Goal: Task Accomplishment & Management: Manage account settings

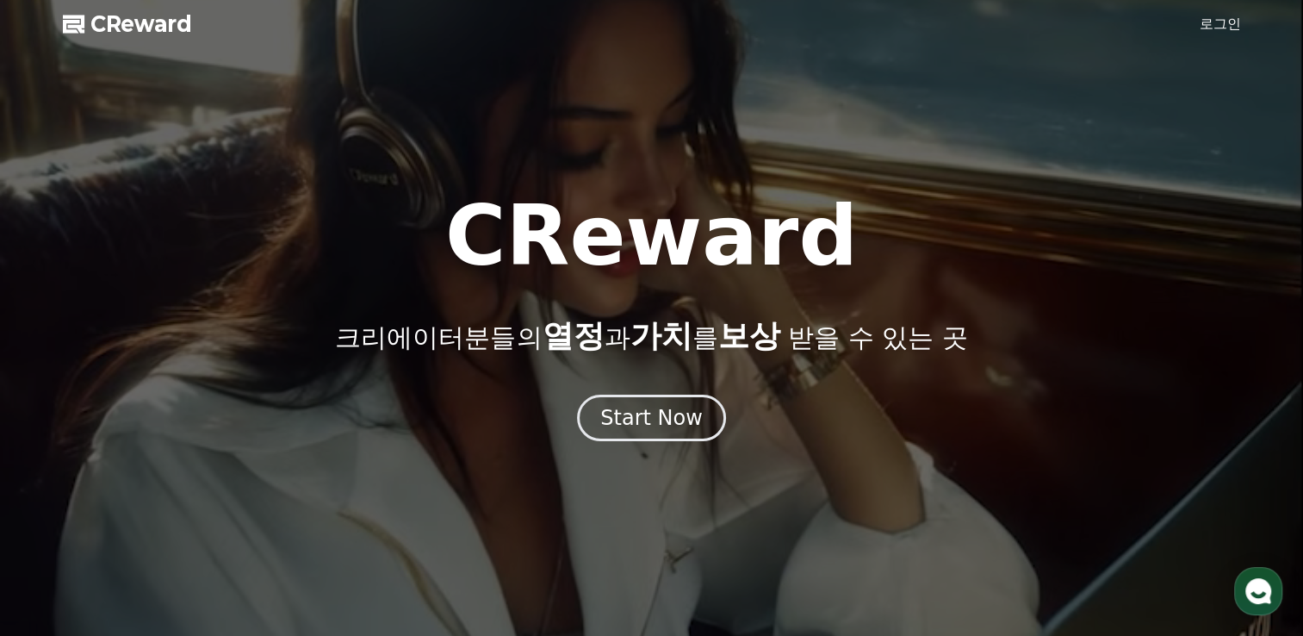
click at [1227, 24] on link "로그인" at bounding box center [1220, 24] width 41 height 21
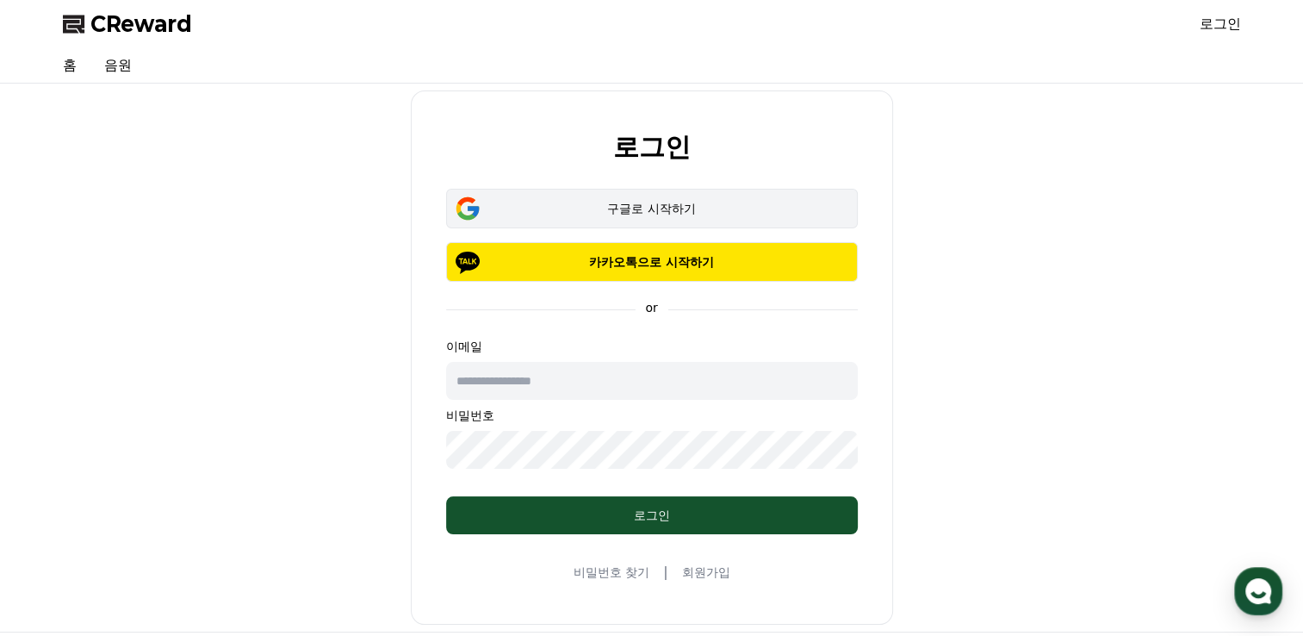
click at [668, 208] on div "구글로 시작하기" at bounding box center [652, 208] width 362 height 17
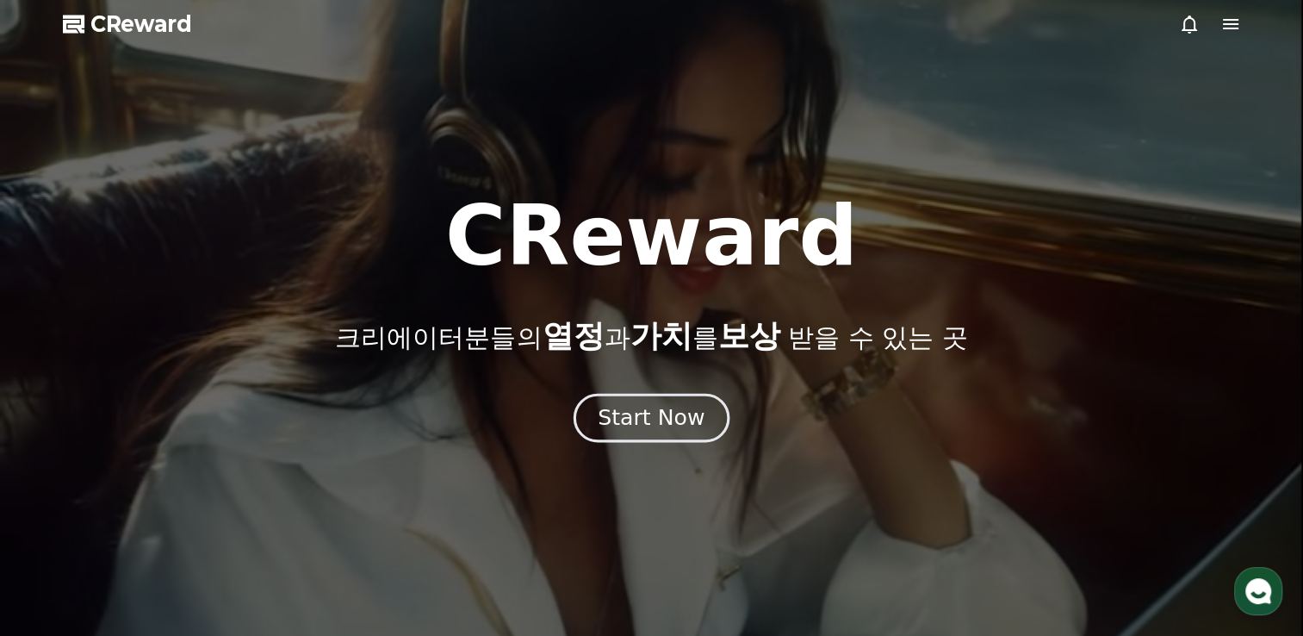
click at [633, 421] on div "Start Now" at bounding box center [651, 417] width 107 height 29
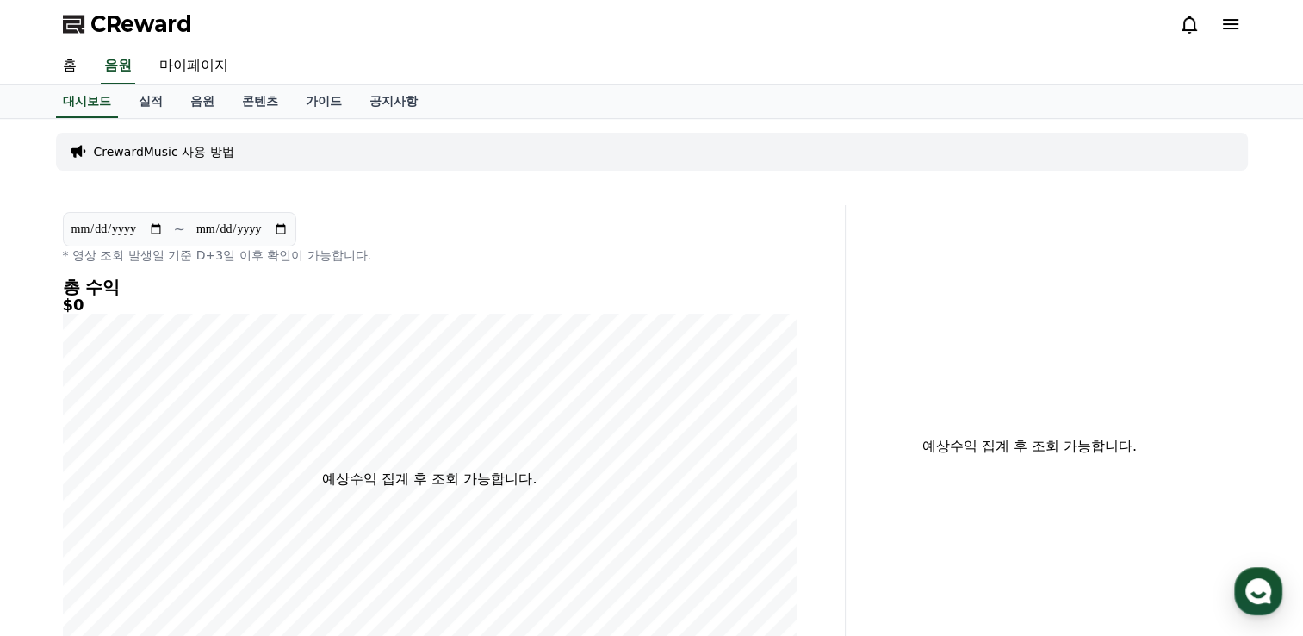
click at [1230, 28] on icon at bounding box center [1231, 24] width 16 height 10
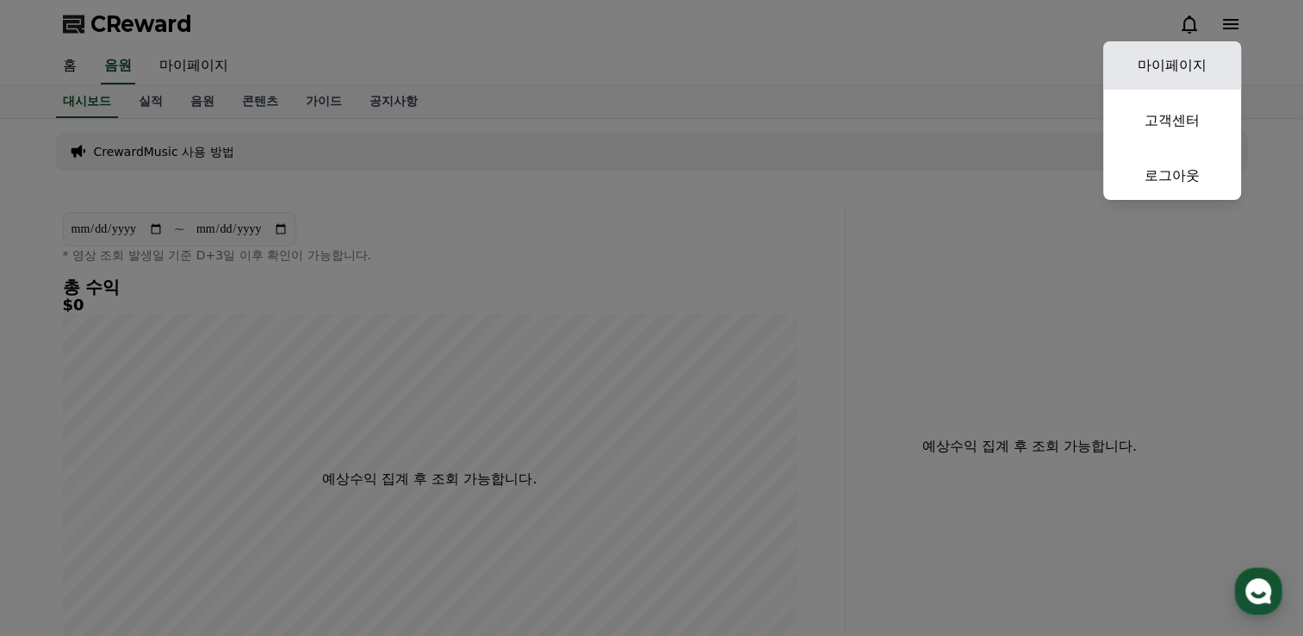
click at [1194, 57] on link "마이페이지" at bounding box center [1172, 65] width 138 height 48
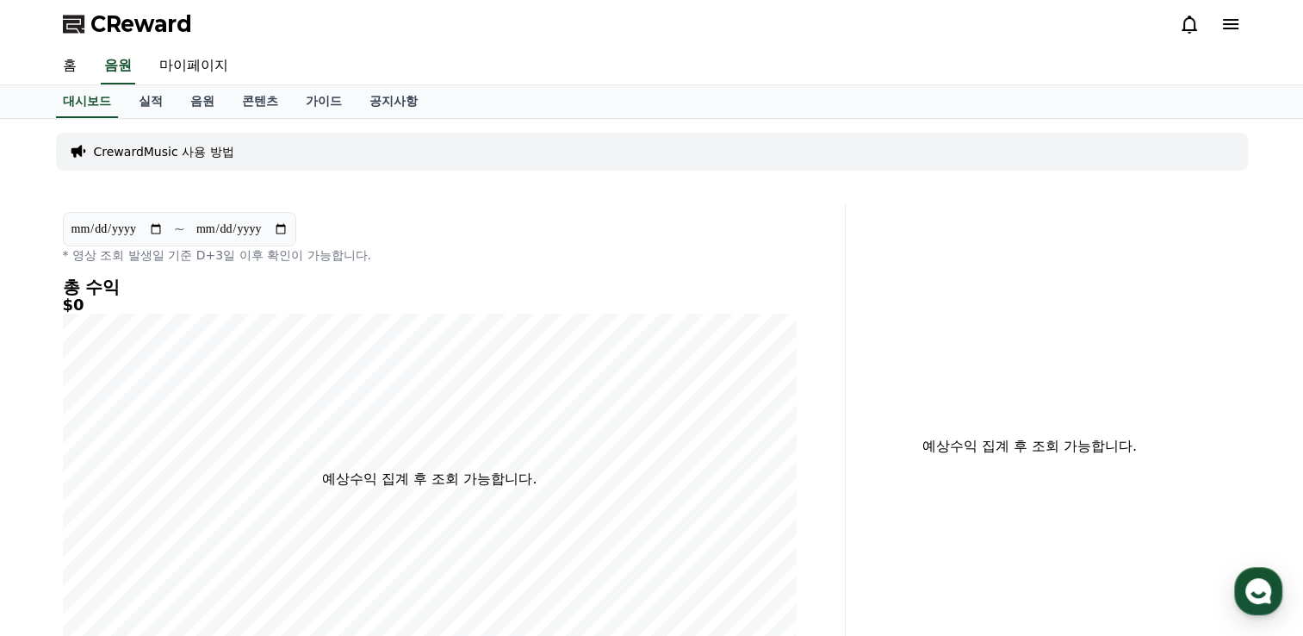
select select "**********"
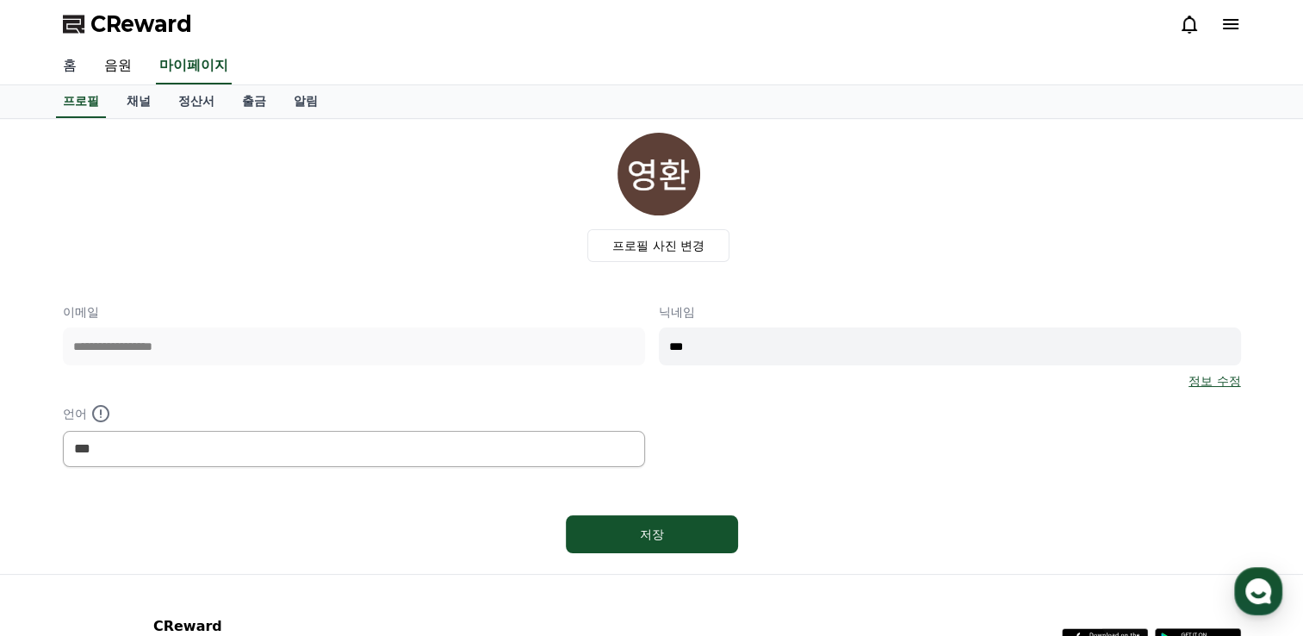
click at [70, 64] on link "홈" at bounding box center [69, 66] width 41 height 36
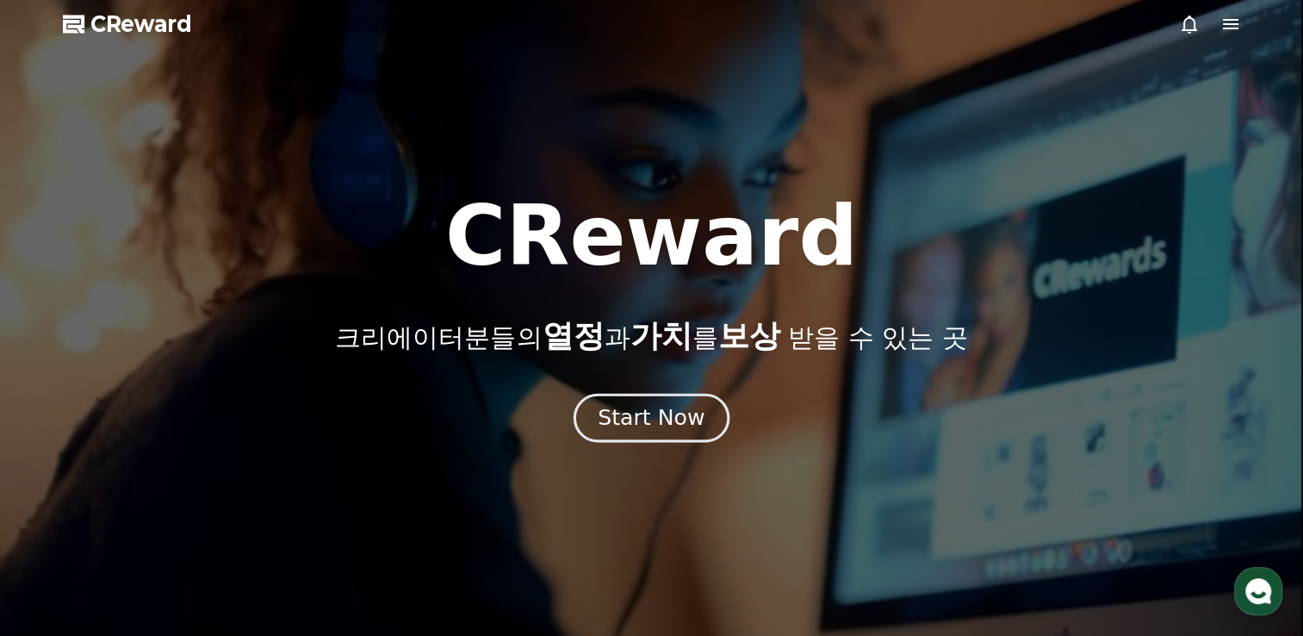
click at [622, 415] on div "Start Now" at bounding box center [651, 417] width 107 height 29
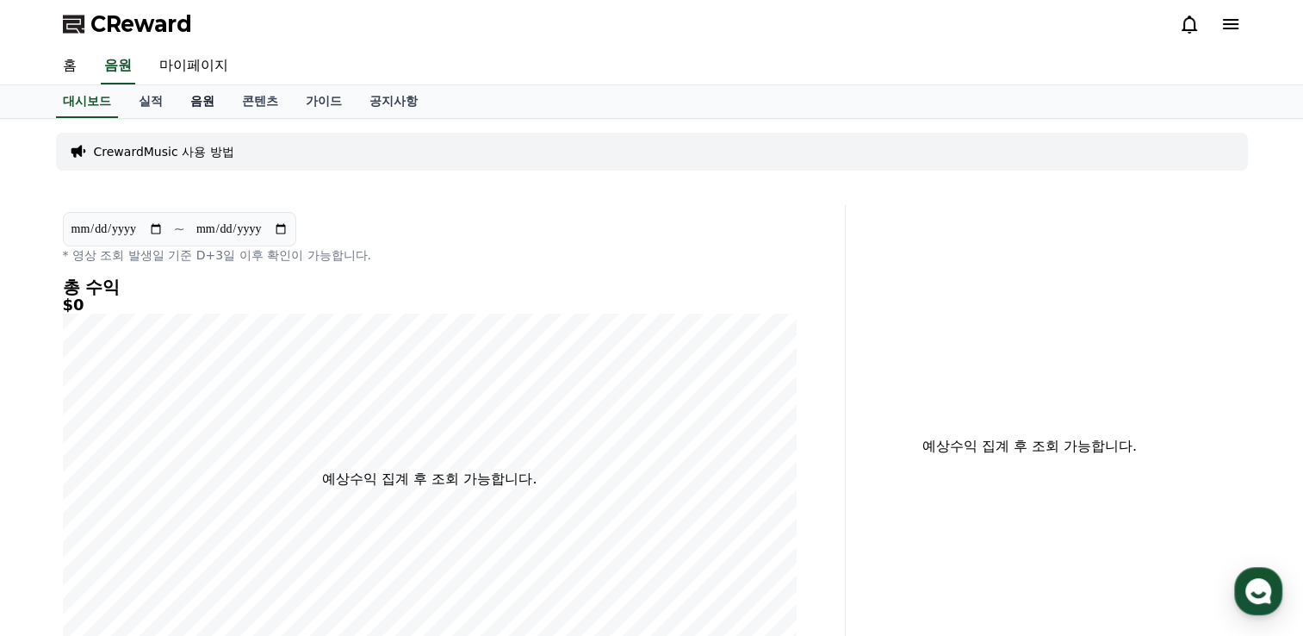
click at [199, 94] on link "음원" at bounding box center [203, 101] width 52 height 33
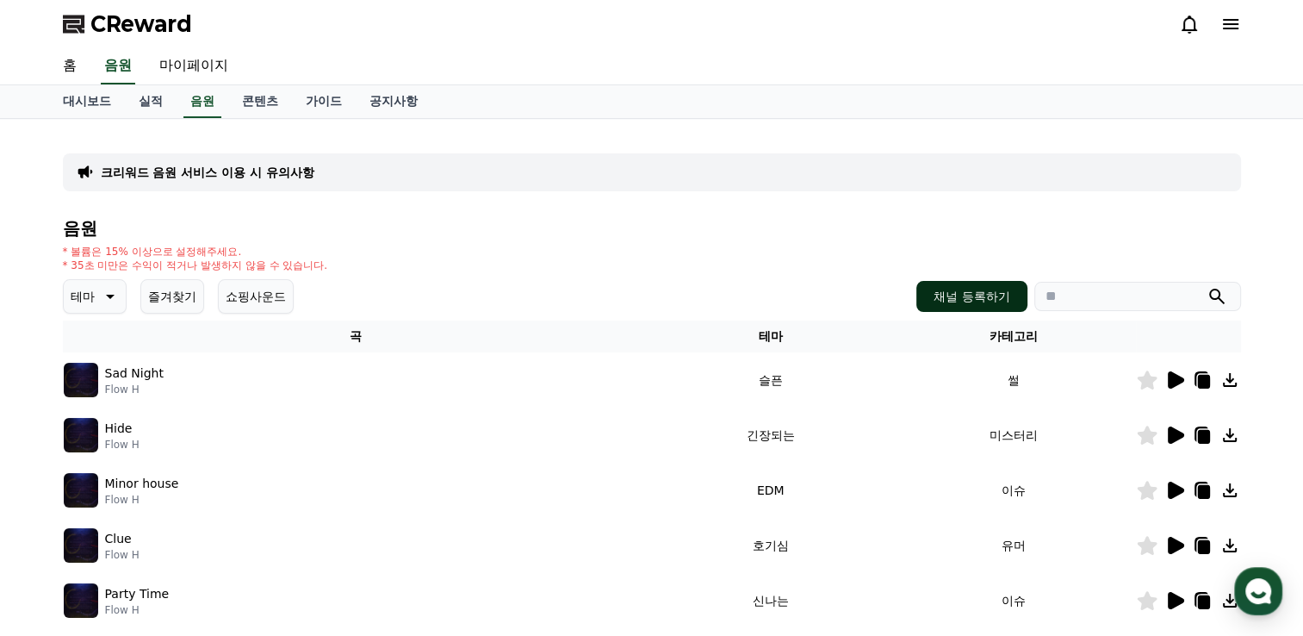
click at [992, 292] on button "채널 등록하기" at bounding box center [971, 296] width 110 height 31
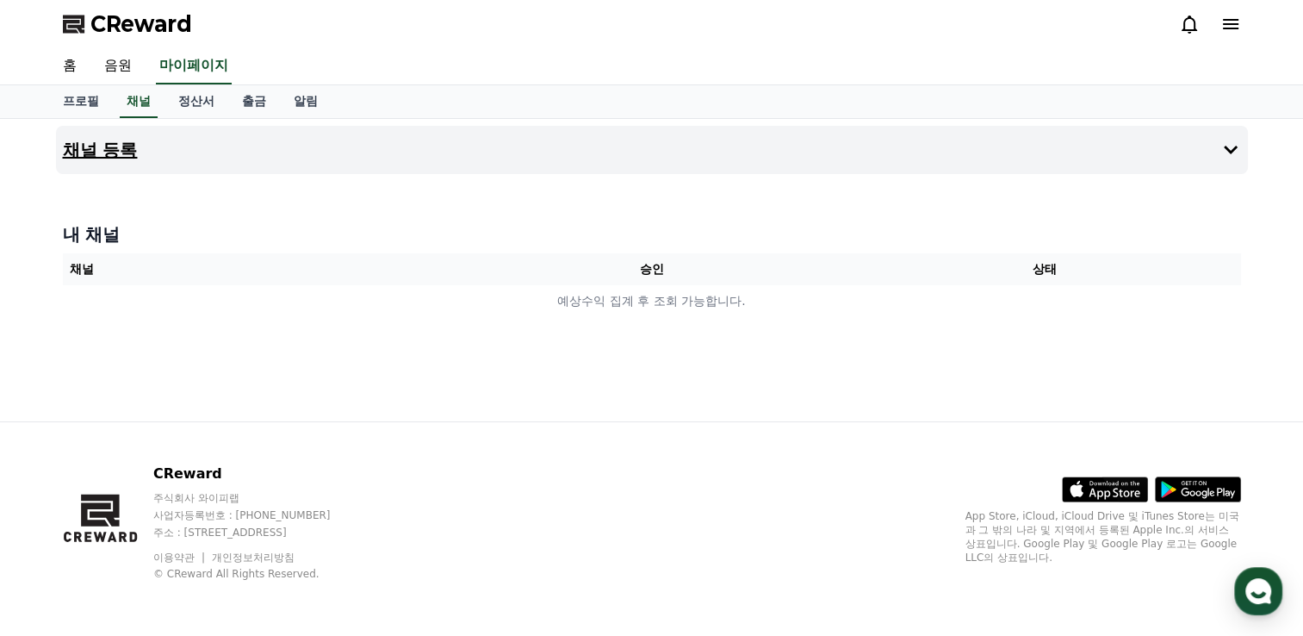
click at [99, 142] on h4 "채널 등록" at bounding box center [100, 149] width 75 height 19
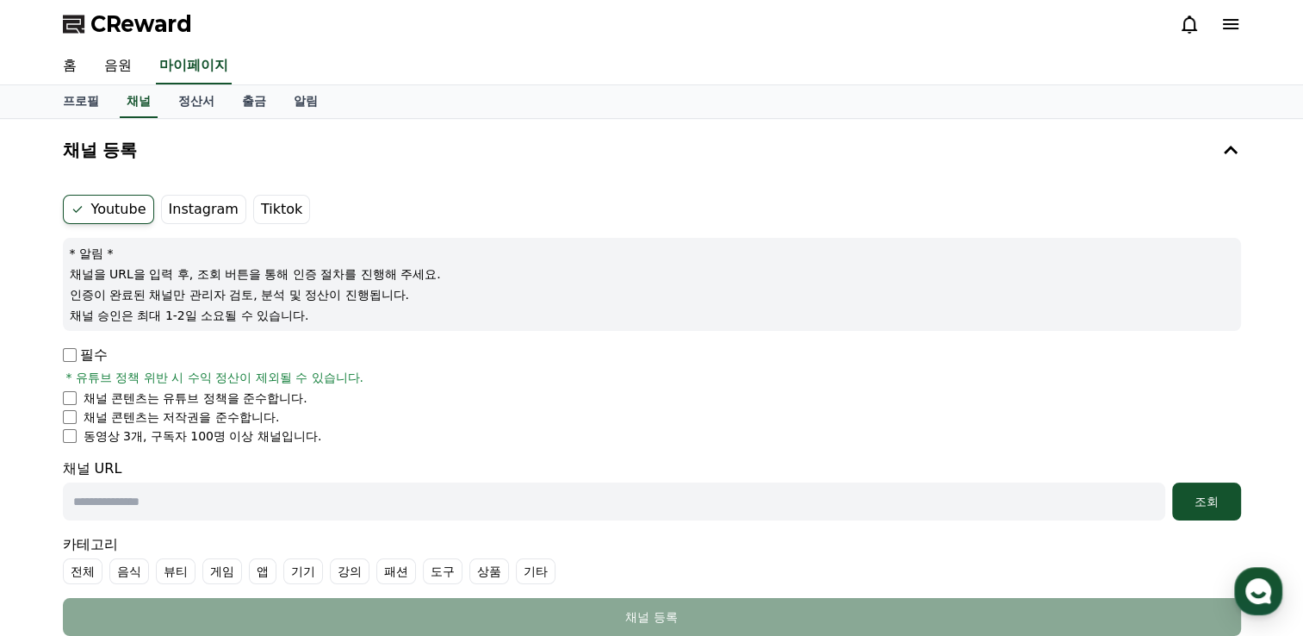
click at [1235, 27] on icon at bounding box center [1231, 24] width 21 height 21
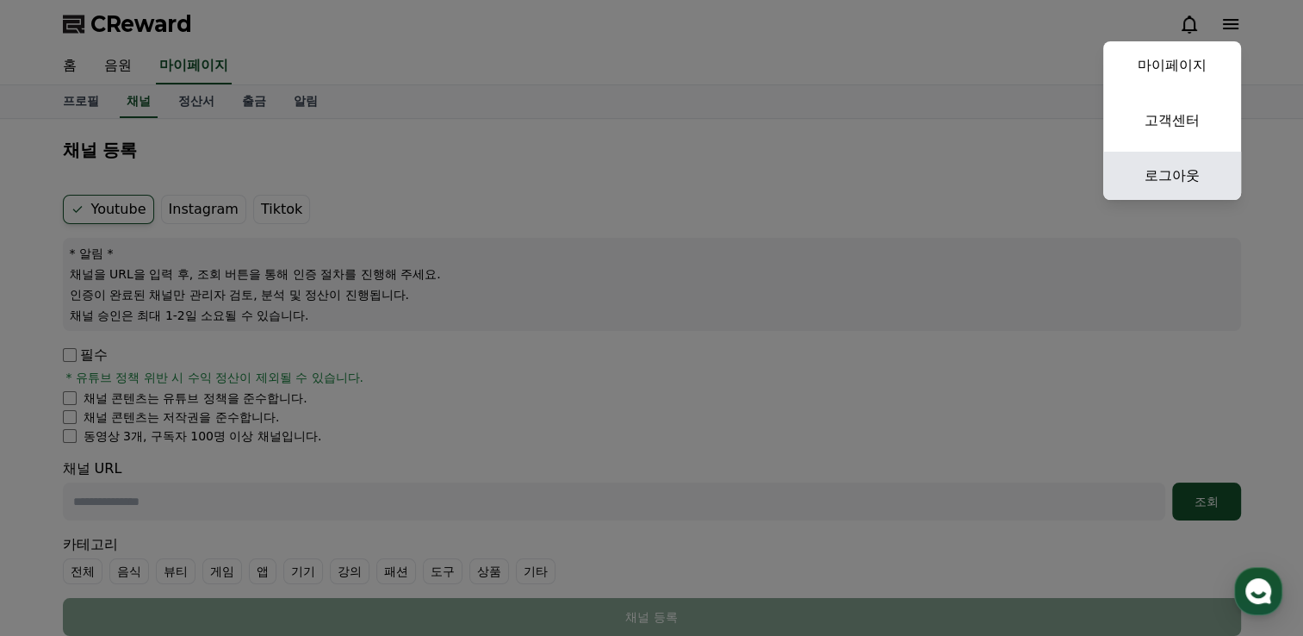
click at [1184, 171] on link "로그아웃" at bounding box center [1172, 176] width 138 height 48
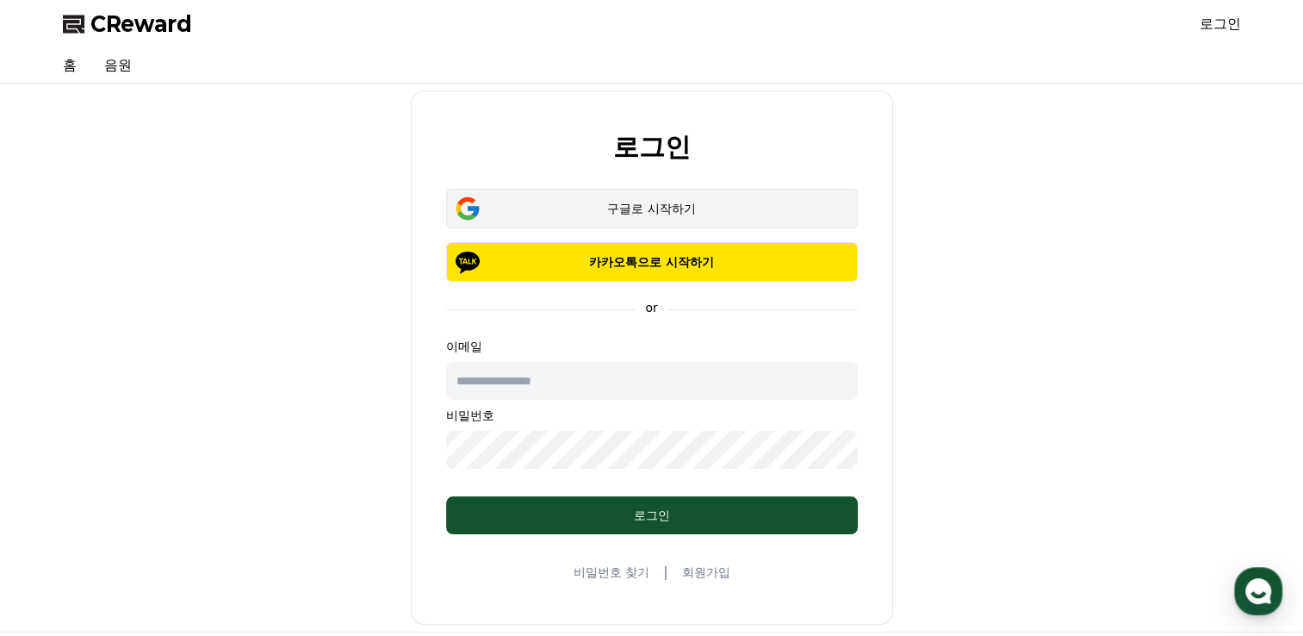
click at [655, 202] on div "구글로 시작하기" at bounding box center [652, 208] width 362 height 17
